Goal: Transaction & Acquisition: Purchase product/service

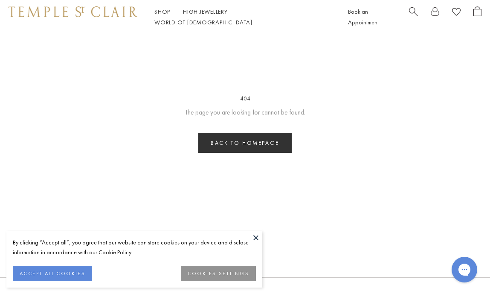
click at [245, 147] on link "Back to homepage" at bounding box center [244, 143] width 93 height 20
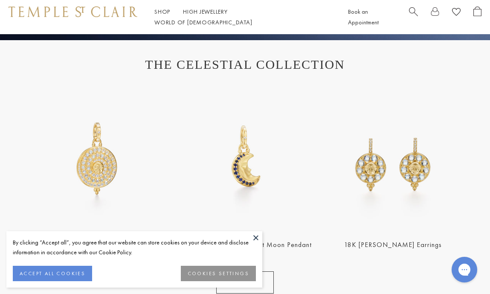
scroll to position [276, 0]
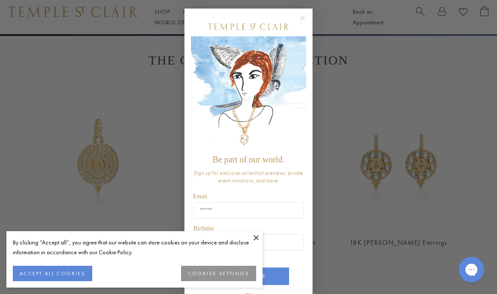
click at [301, 14] on circle "Close dialog" at bounding box center [303, 18] width 10 height 10
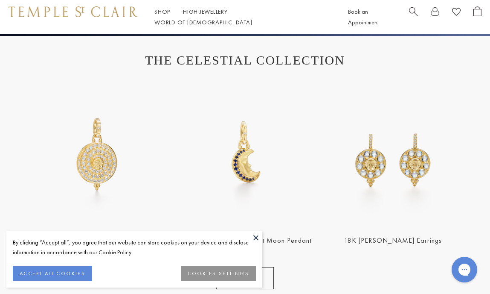
click at [252, 240] on button at bounding box center [256, 237] width 13 height 13
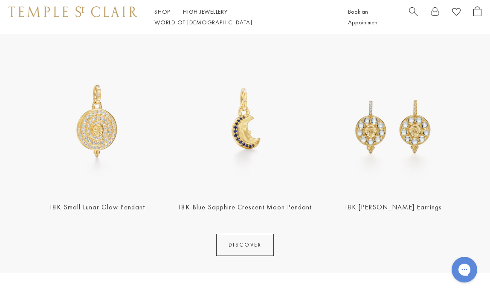
scroll to position [312, 0]
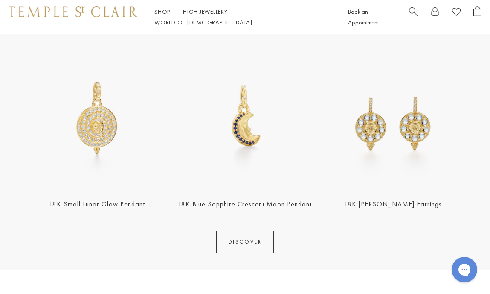
click at [98, 134] on img at bounding box center [97, 117] width 143 height 143
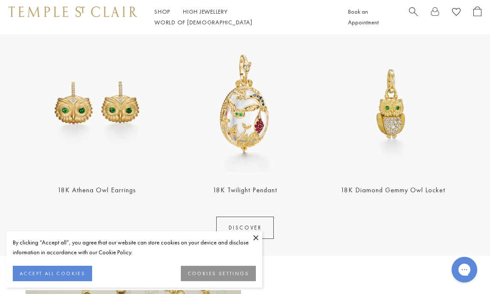
scroll to position [908, 0]
click at [378, 124] on img at bounding box center [393, 103] width 143 height 143
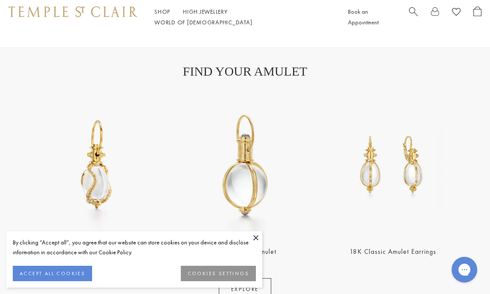
scroll to position [1391, 0]
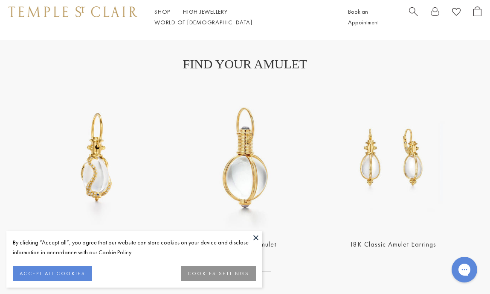
click at [293, 67] on h1 "FIND YOUR AMULET" at bounding box center [245, 64] width 422 height 15
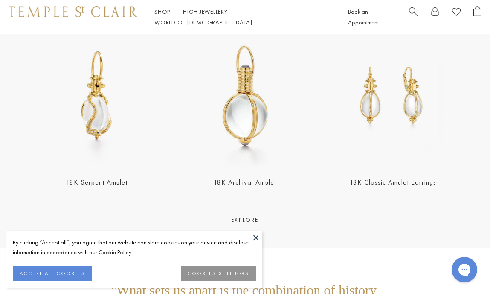
scroll to position [1450, 0]
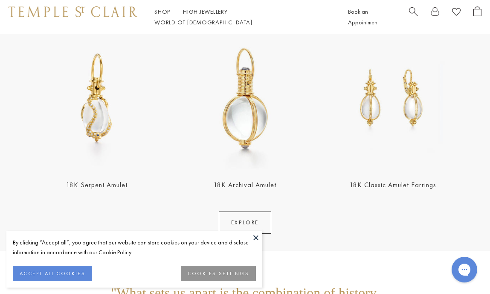
click at [254, 218] on link "EXPLORE" at bounding box center [245, 222] width 53 height 22
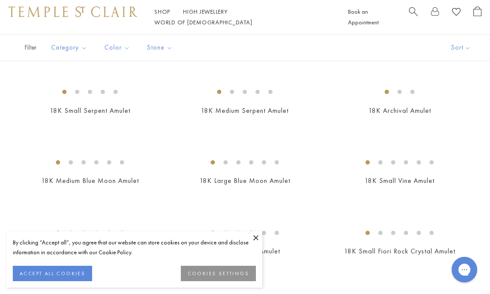
scroll to position [172, 0]
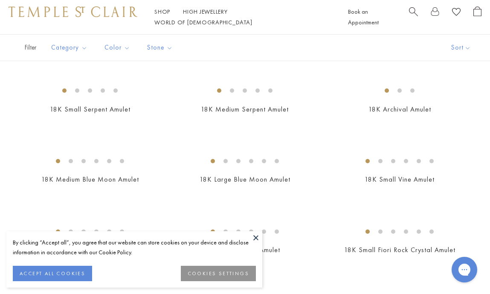
click at [258, 236] on button at bounding box center [256, 237] width 13 height 13
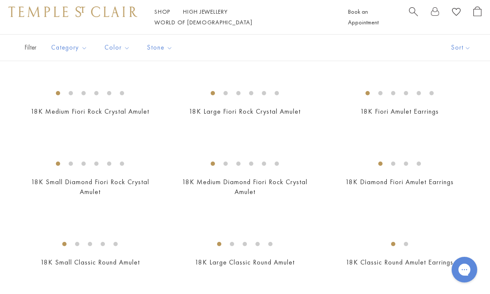
scroll to position [387, 0]
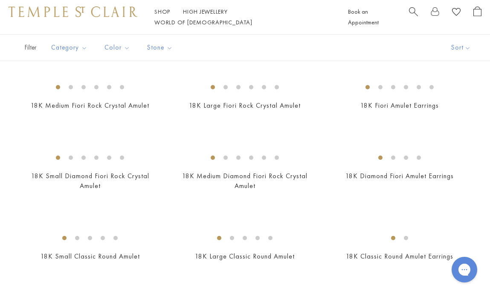
click at [0, 0] on img at bounding box center [0, 0] width 0 height 0
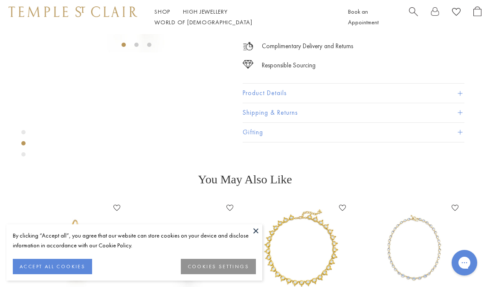
scroll to position [168, 0]
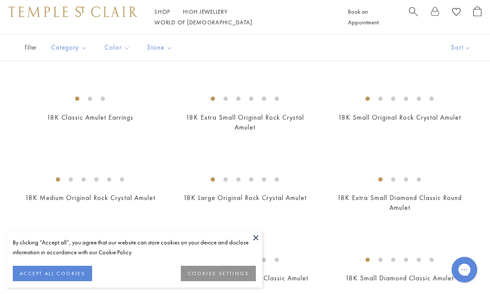
scroll to position [599, 0]
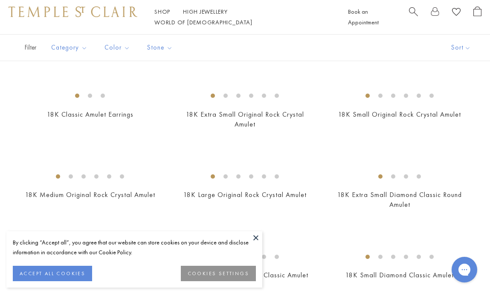
click at [0, 0] on img at bounding box center [0, 0] width 0 height 0
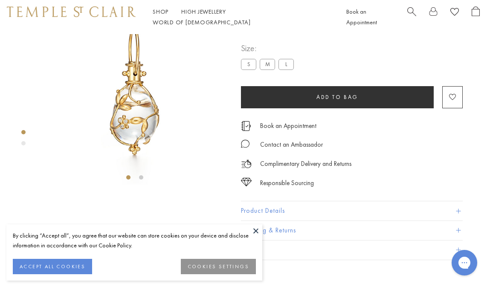
scroll to position [34, 2]
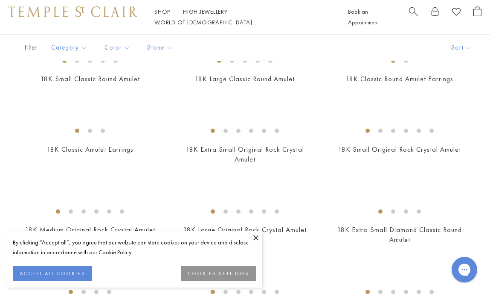
scroll to position [566, 0]
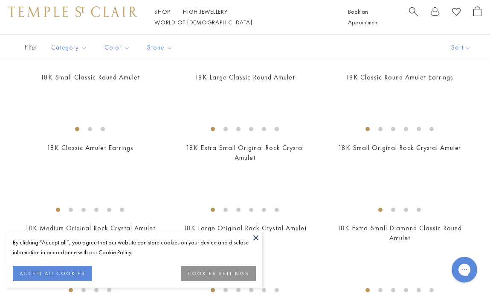
click at [0, 0] on img at bounding box center [0, 0] width 0 height 0
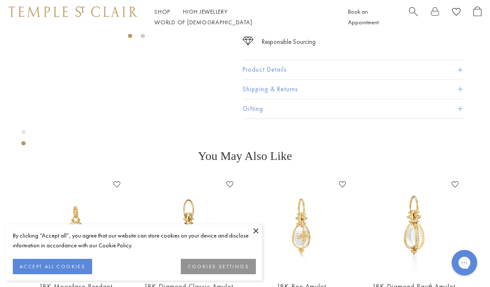
scroll to position [177, 0]
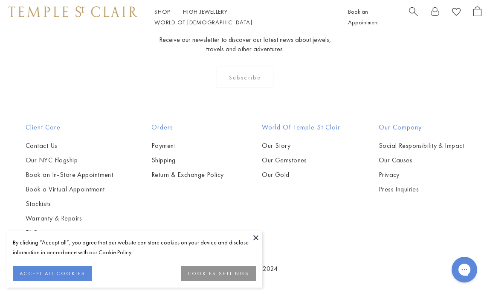
scroll to position [3138, 0]
click at [0, 0] on img at bounding box center [0, 0] width 0 height 0
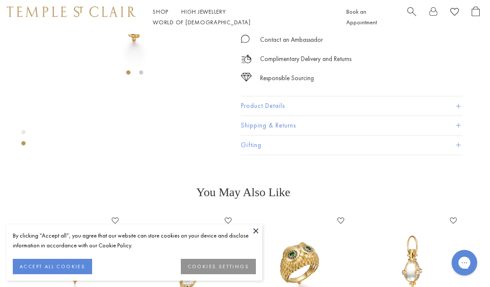
scroll to position [140, 2]
